Goal: Book appointment/travel/reservation

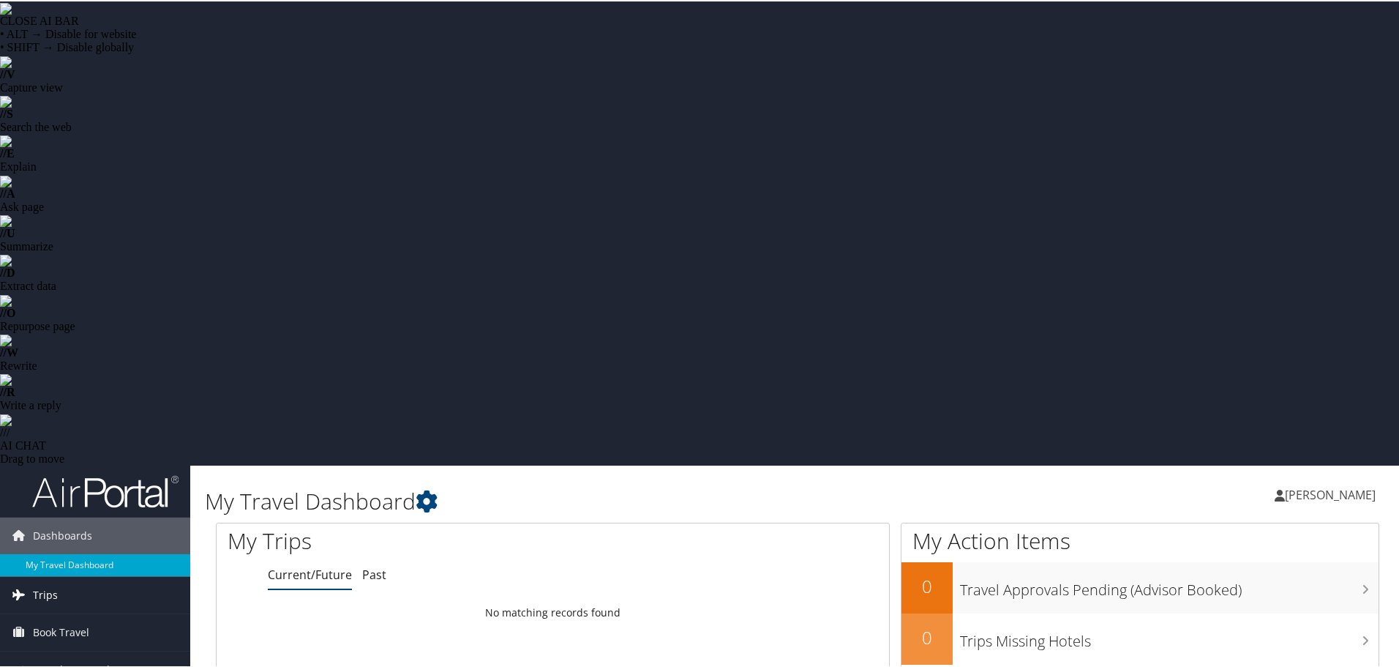
click at [43, 575] on span "Trips" at bounding box center [45, 593] width 25 height 37
